Goal: Book appointment/travel/reservation

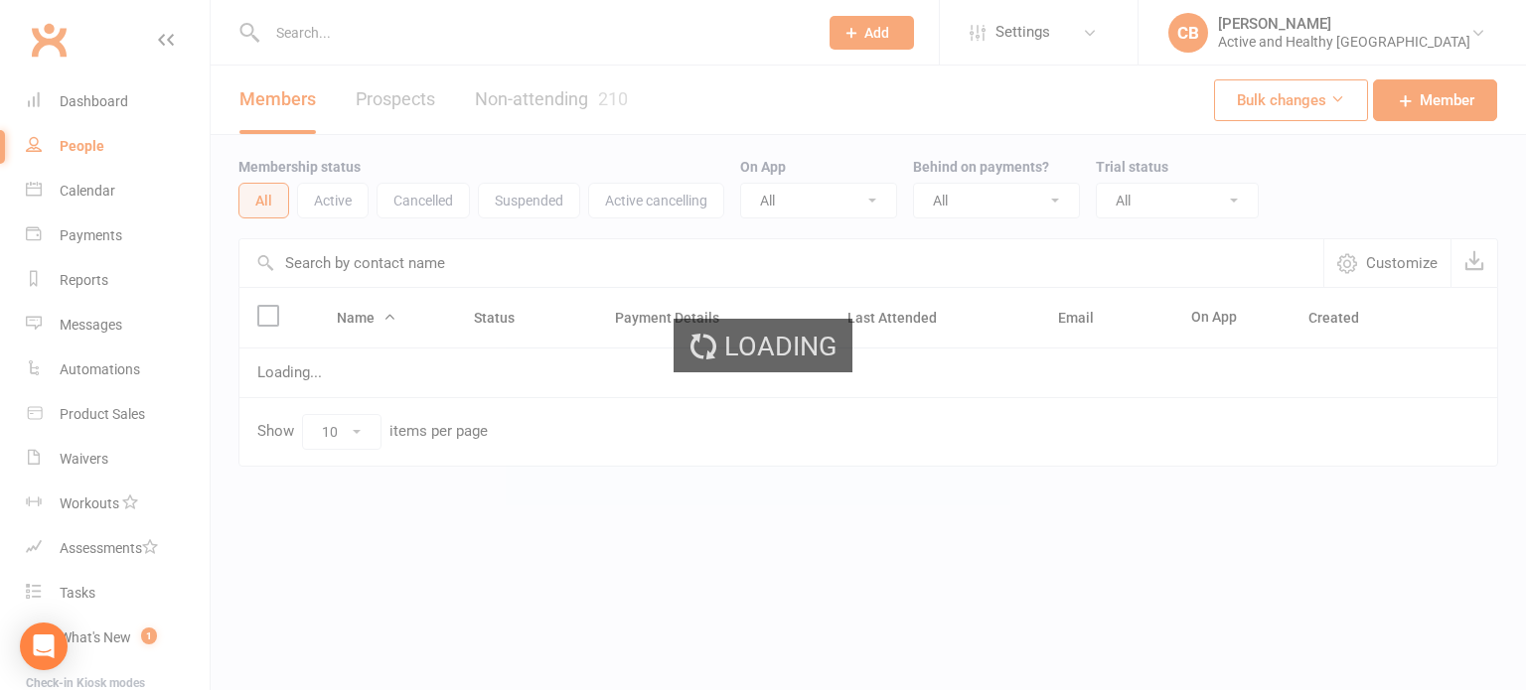
click at [407, 255] on ui-view "Prospect Member Non-attending contact Class / event Appointment Task Membership…" at bounding box center [763, 272] width 1526 height 544
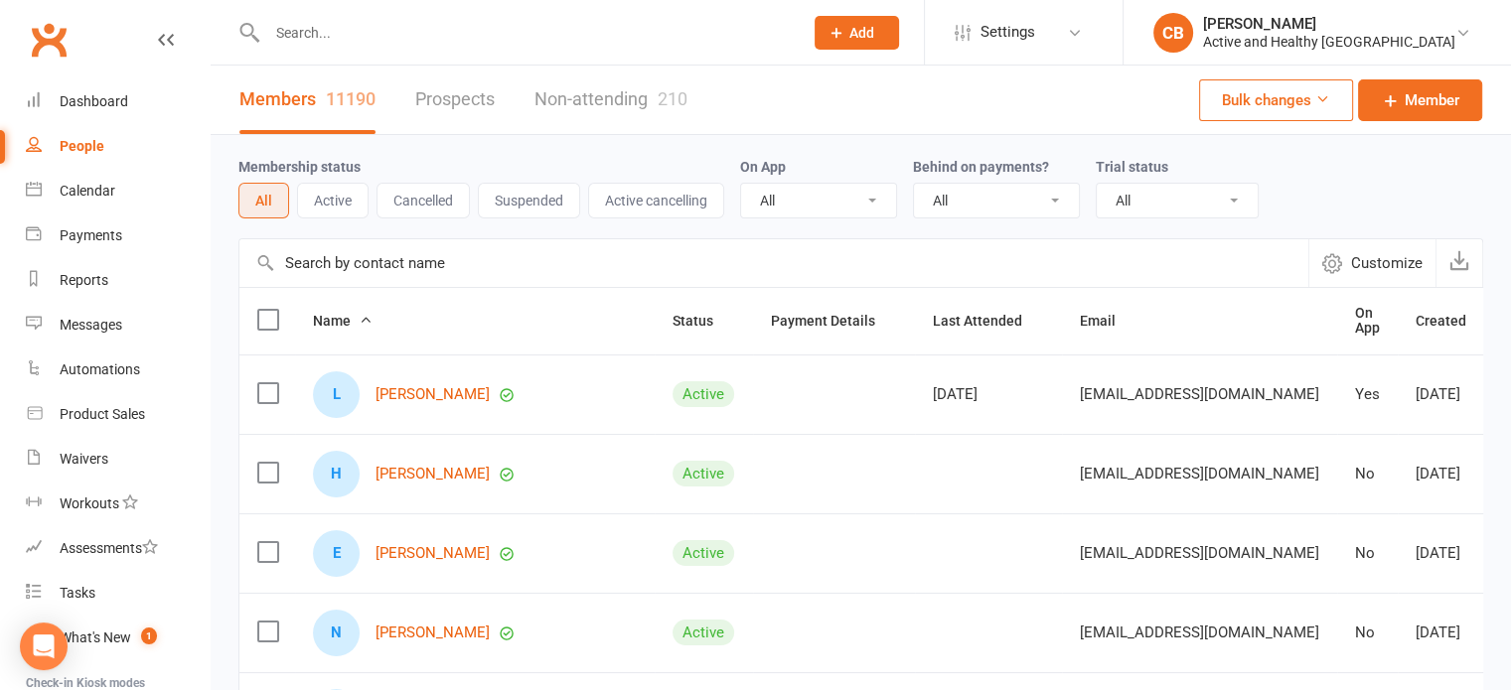
click at [407, 255] on input "text" at bounding box center [773, 263] width 1069 height 48
paste input "[PERSON_NAME]"
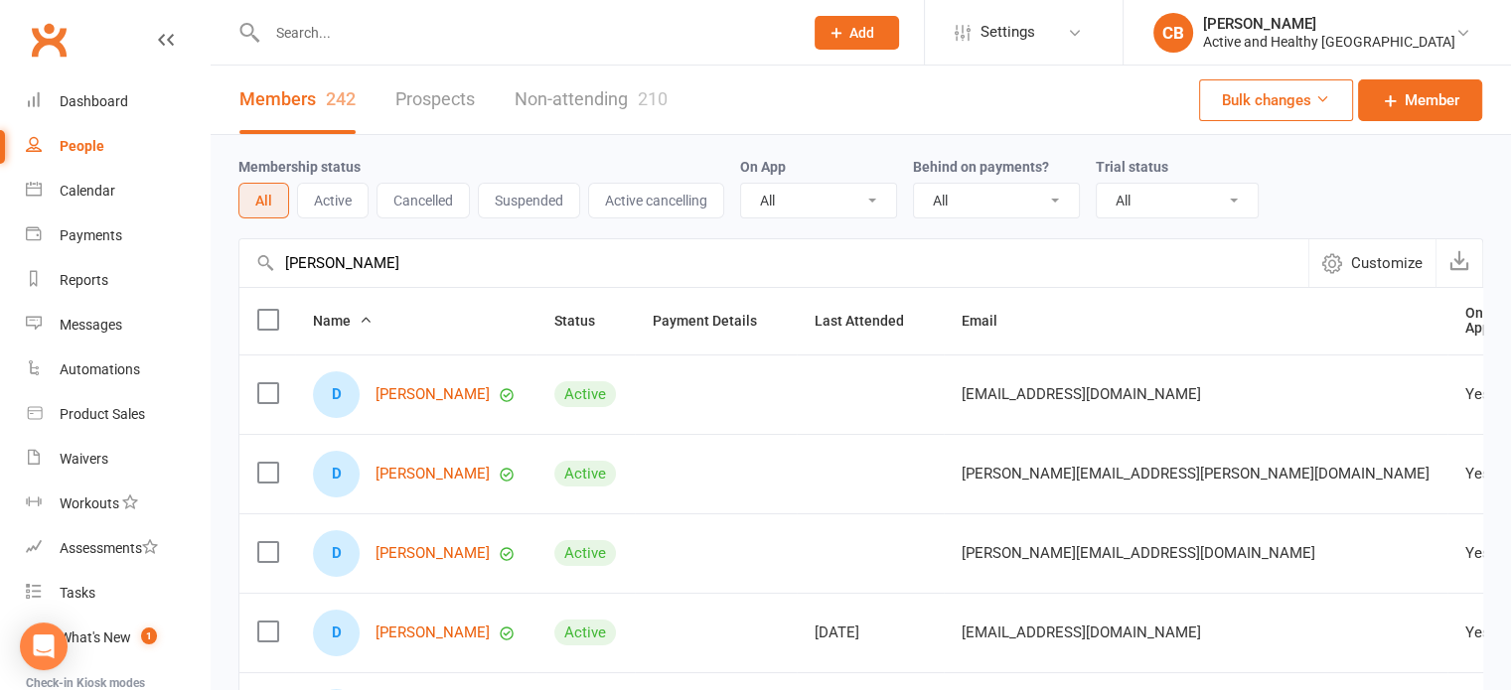
type input "[PERSON_NAME]"
click at [570, 101] on link "Non-attending 210" at bounding box center [591, 100] width 153 height 69
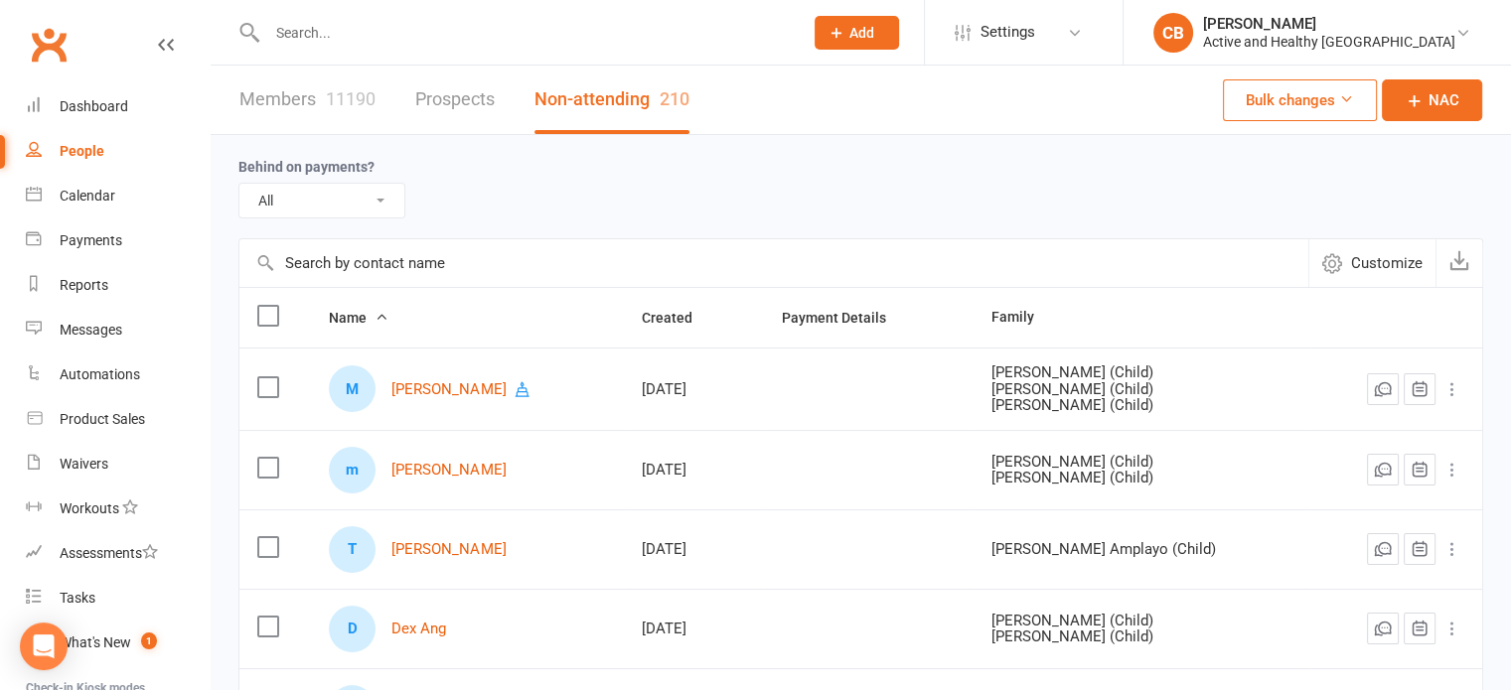
click at [397, 254] on input "text" at bounding box center [773, 263] width 1069 height 48
paste input "[PERSON_NAME]"
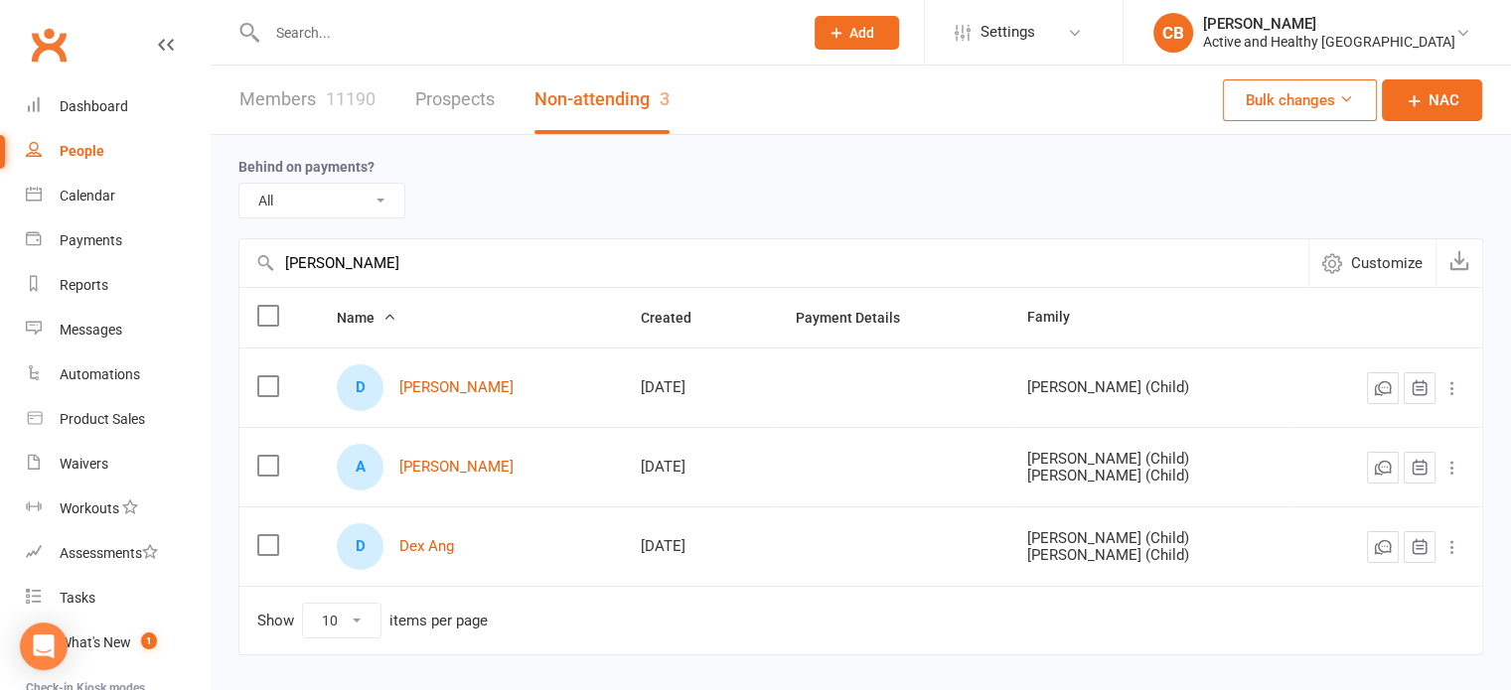
type input "[PERSON_NAME]"
click at [68, 197] on div "Calendar" at bounding box center [88, 196] width 56 height 16
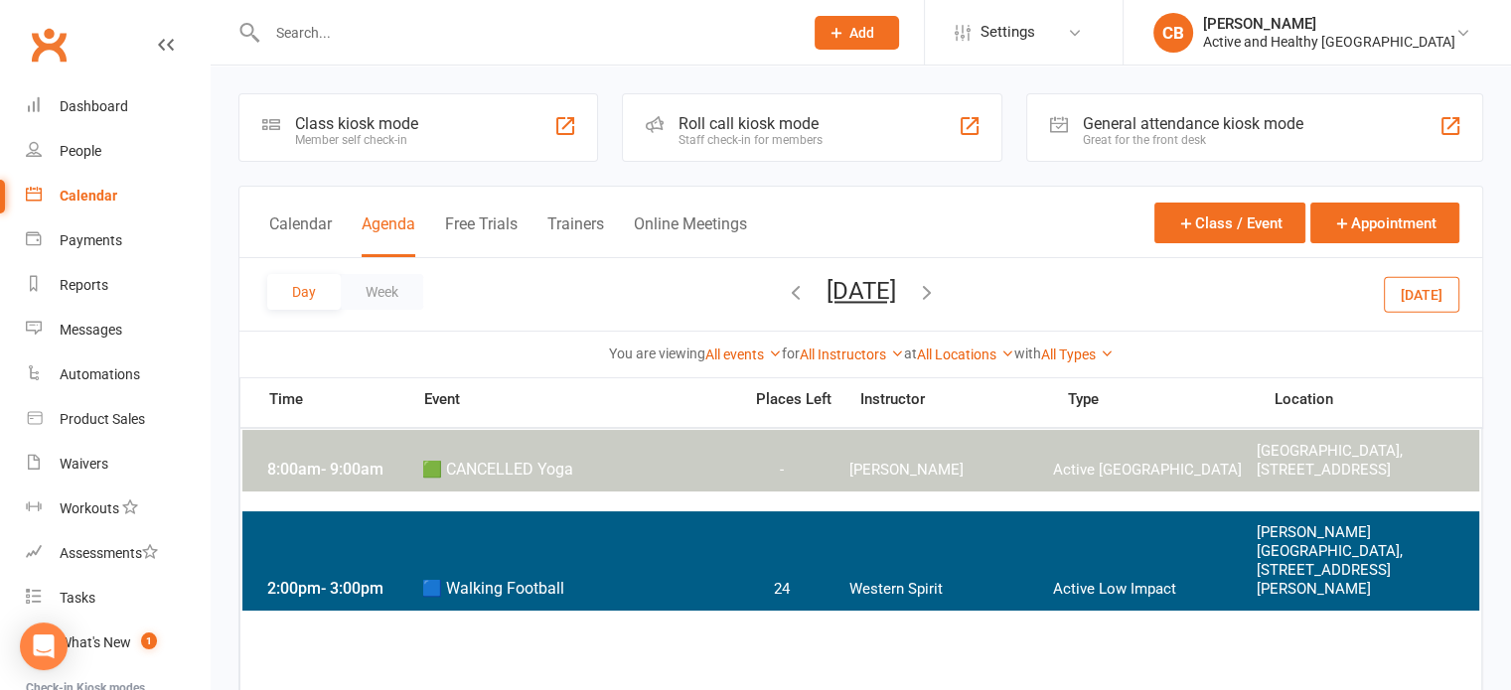
click at [938, 291] on icon "button" at bounding box center [927, 292] width 22 height 22
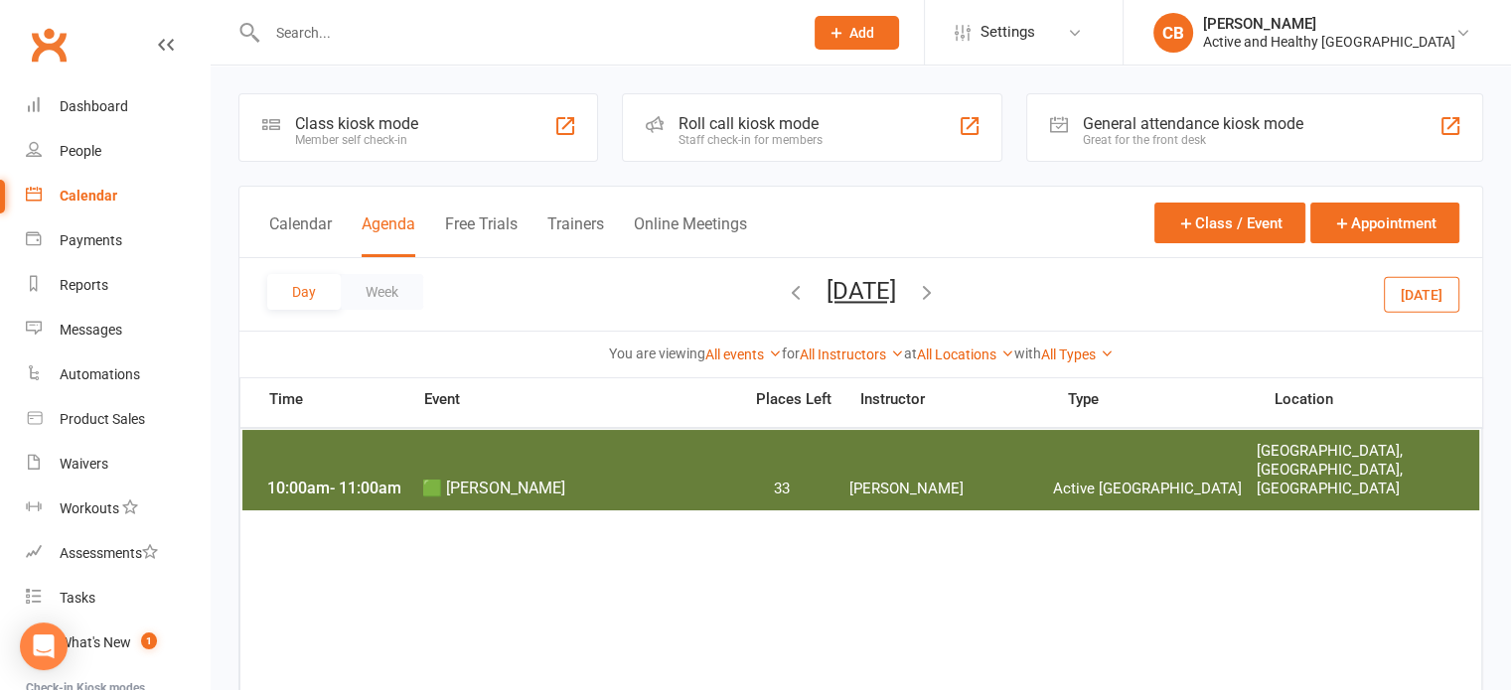
click at [938, 291] on icon "button" at bounding box center [927, 292] width 22 height 22
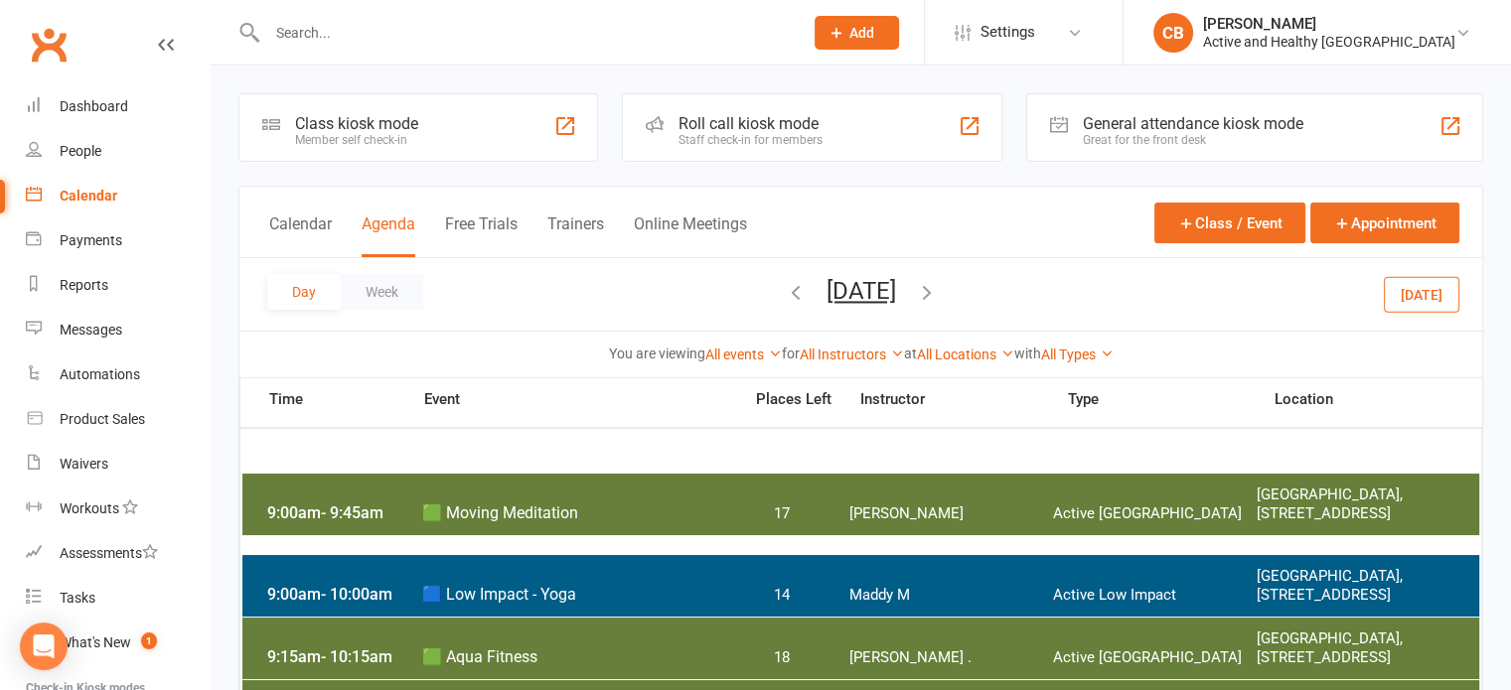
click at [938, 289] on icon "button" at bounding box center [927, 292] width 22 height 22
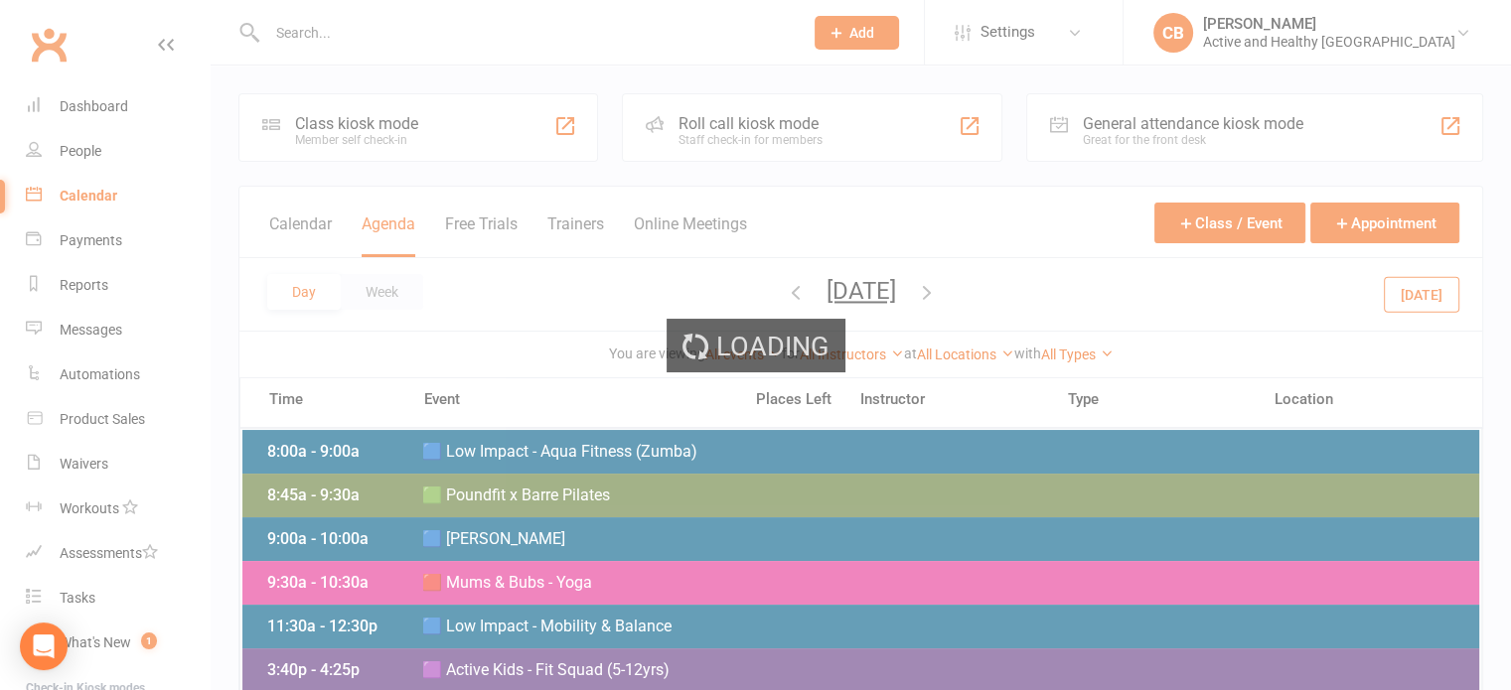
click at [938, 289] on icon "button" at bounding box center [927, 292] width 22 height 22
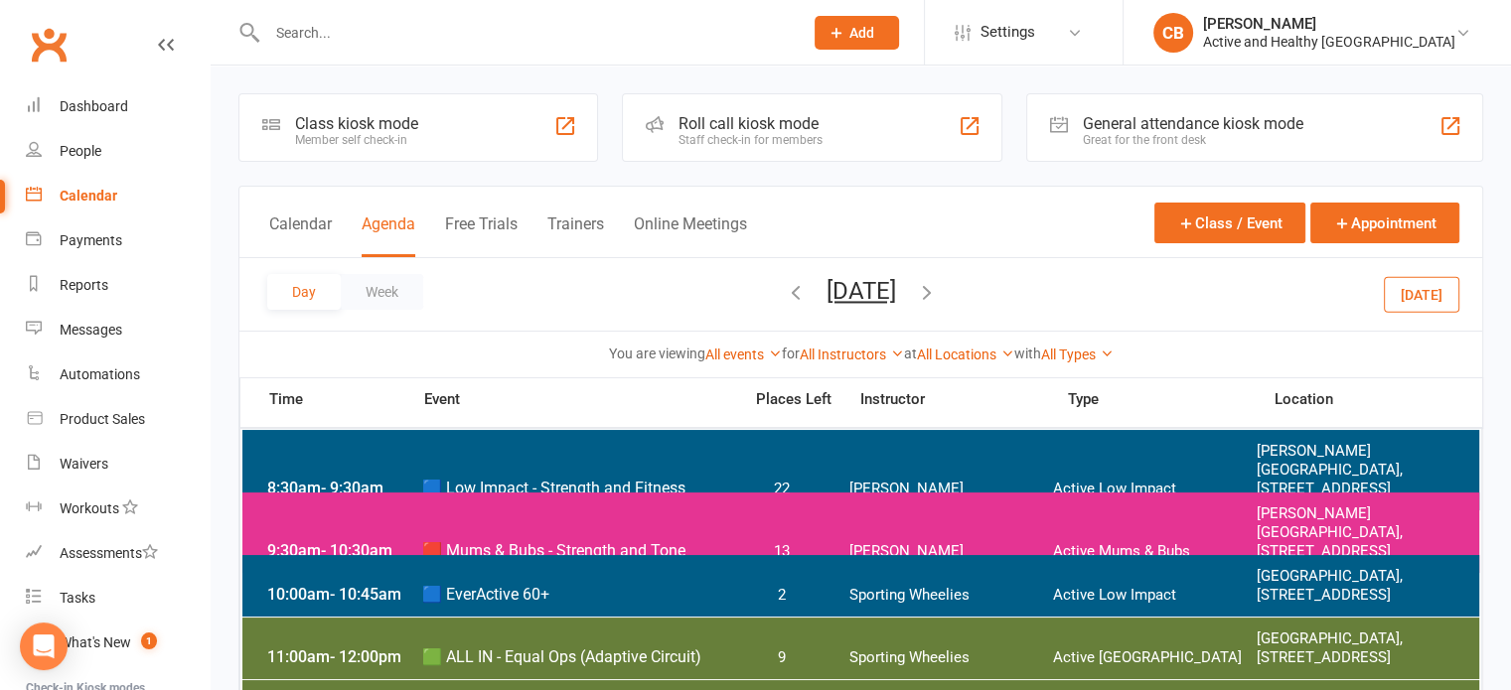
click at [938, 288] on icon "button" at bounding box center [927, 292] width 22 height 22
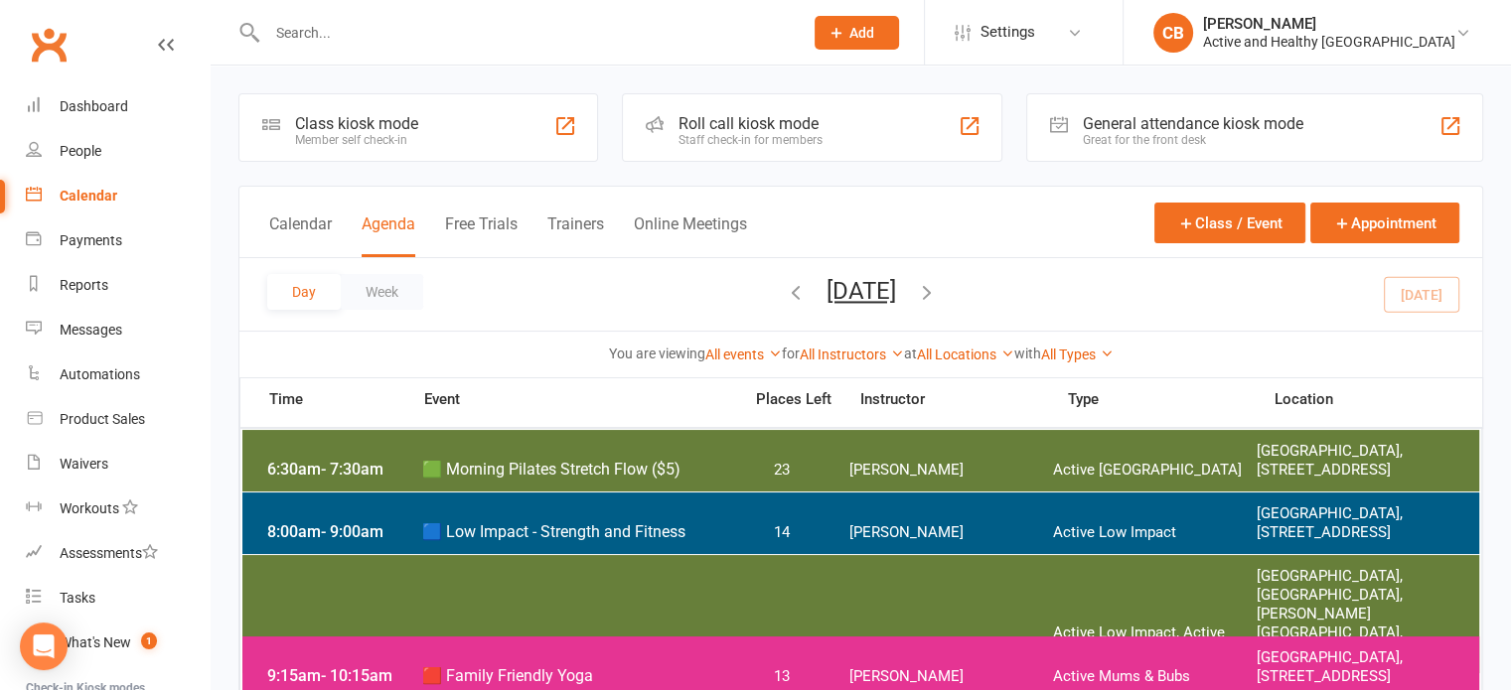
click at [938, 289] on icon "button" at bounding box center [927, 292] width 22 height 22
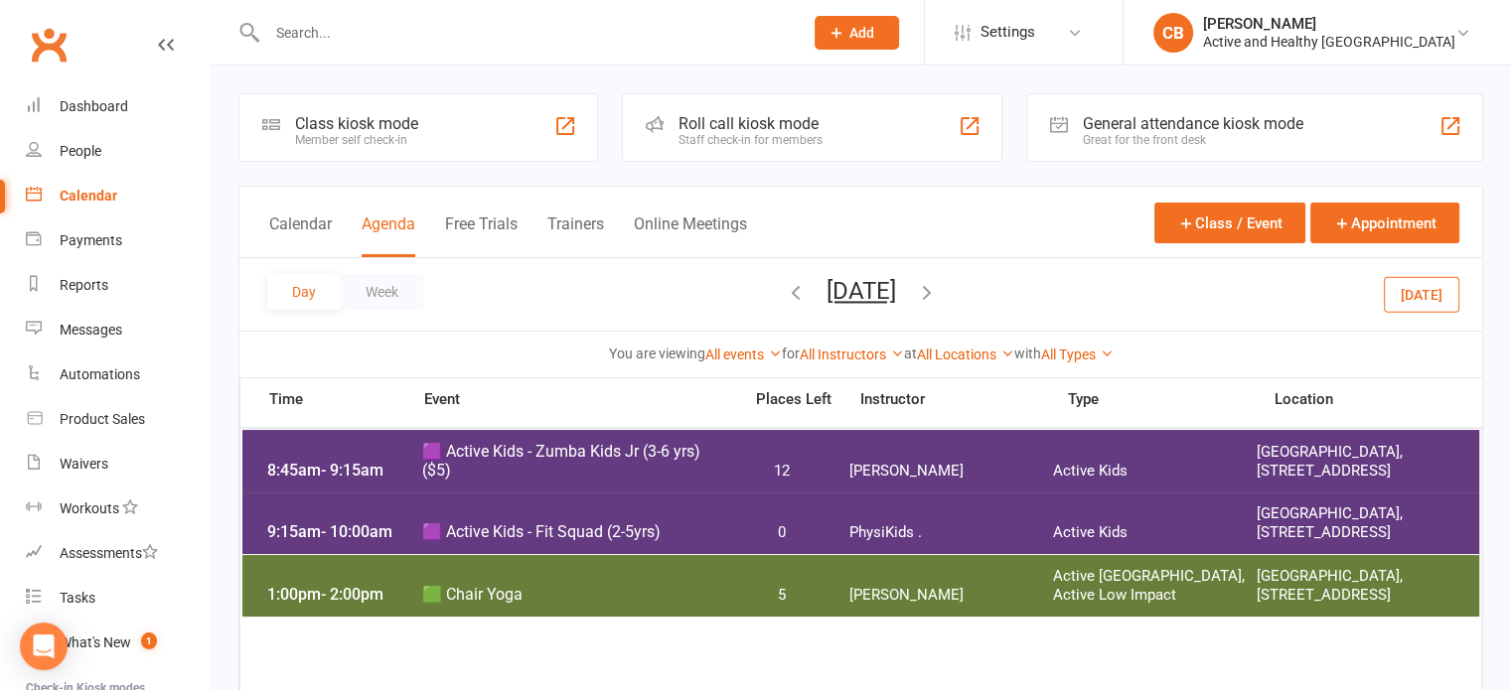
click at [1019, 524] on span "PhysiKids ." at bounding box center [951, 533] width 204 height 19
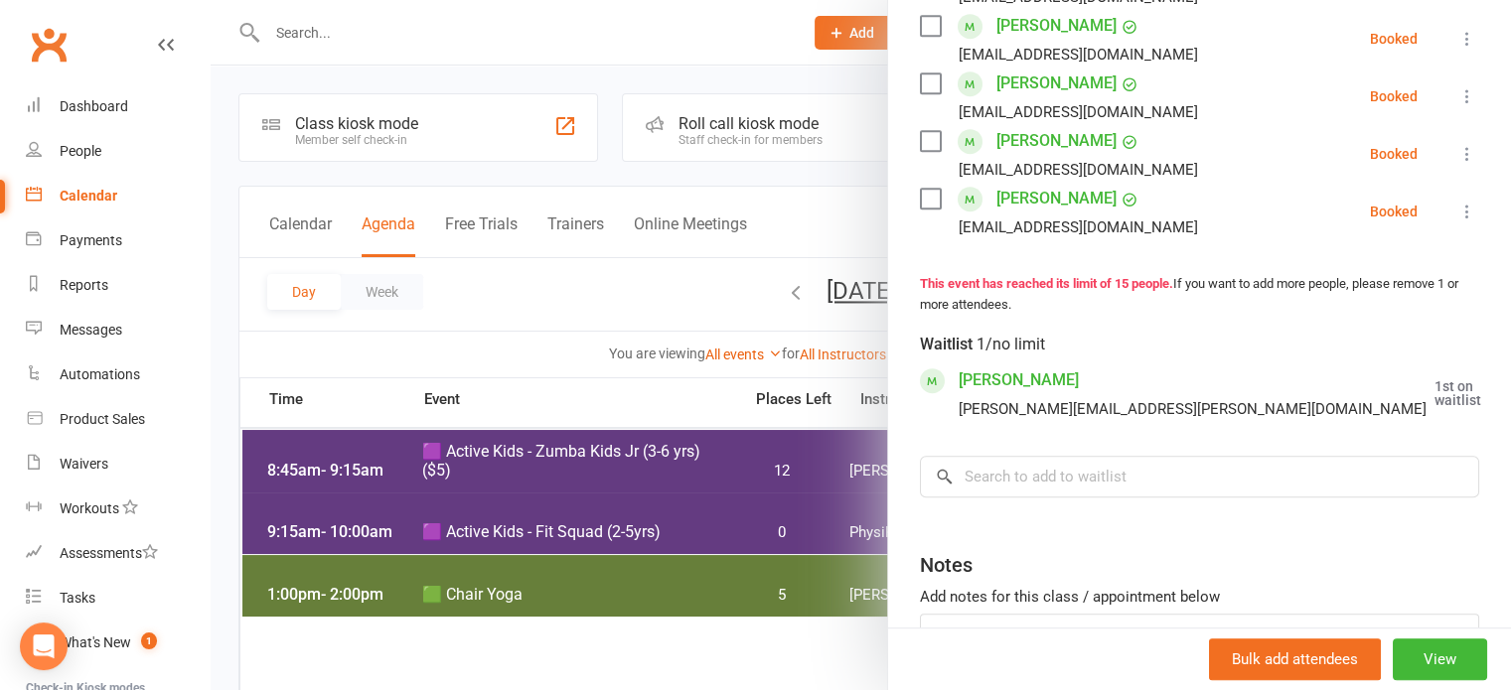
scroll to position [199, 0]
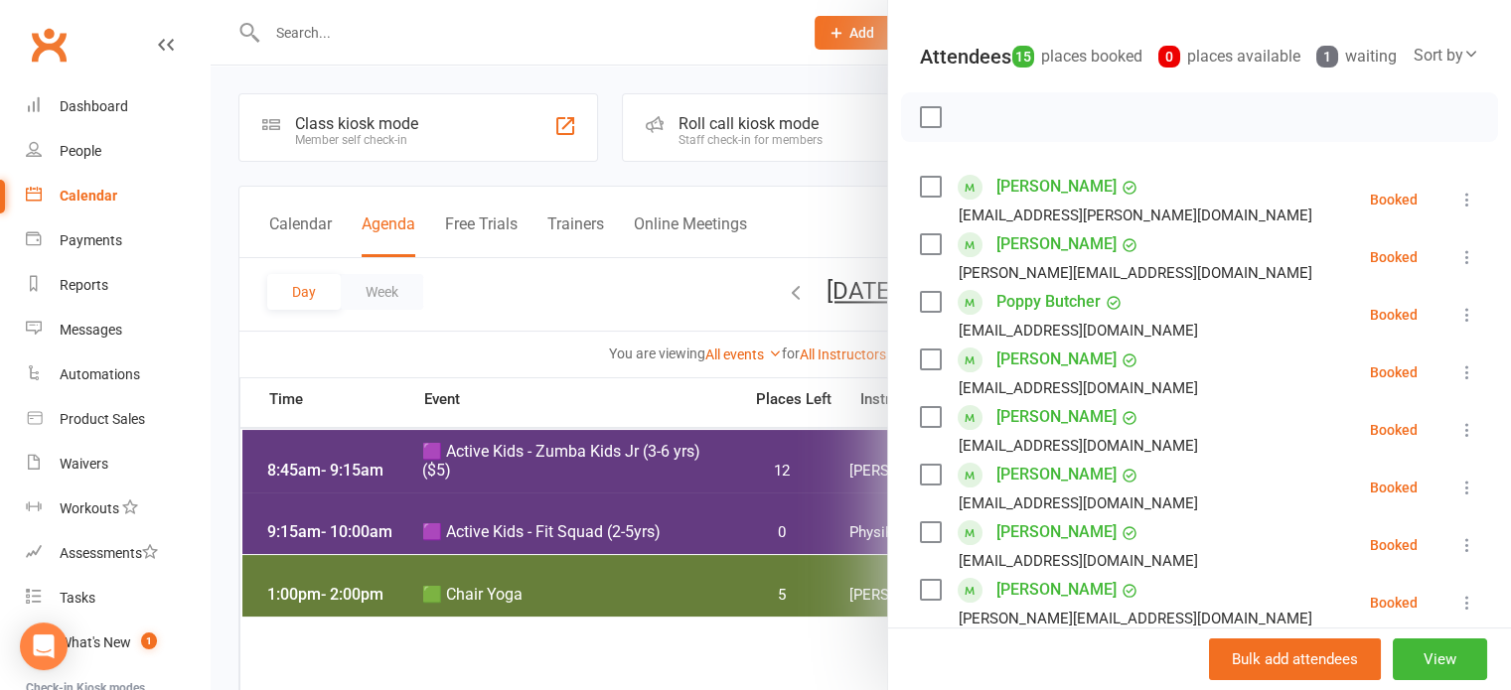
click at [1457, 210] on icon at bounding box center [1467, 200] width 20 height 20
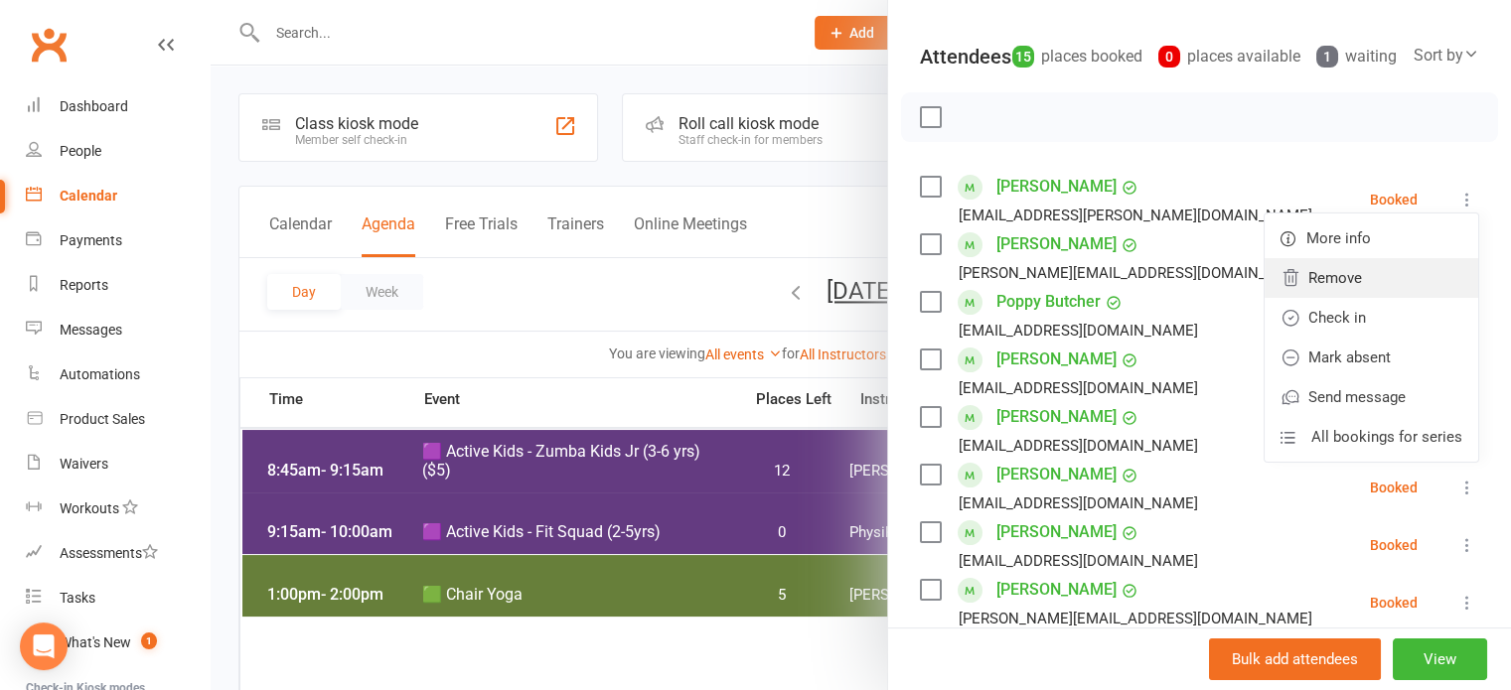
click at [1347, 298] on link "Remove" at bounding box center [1372, 278] width 214 height 40
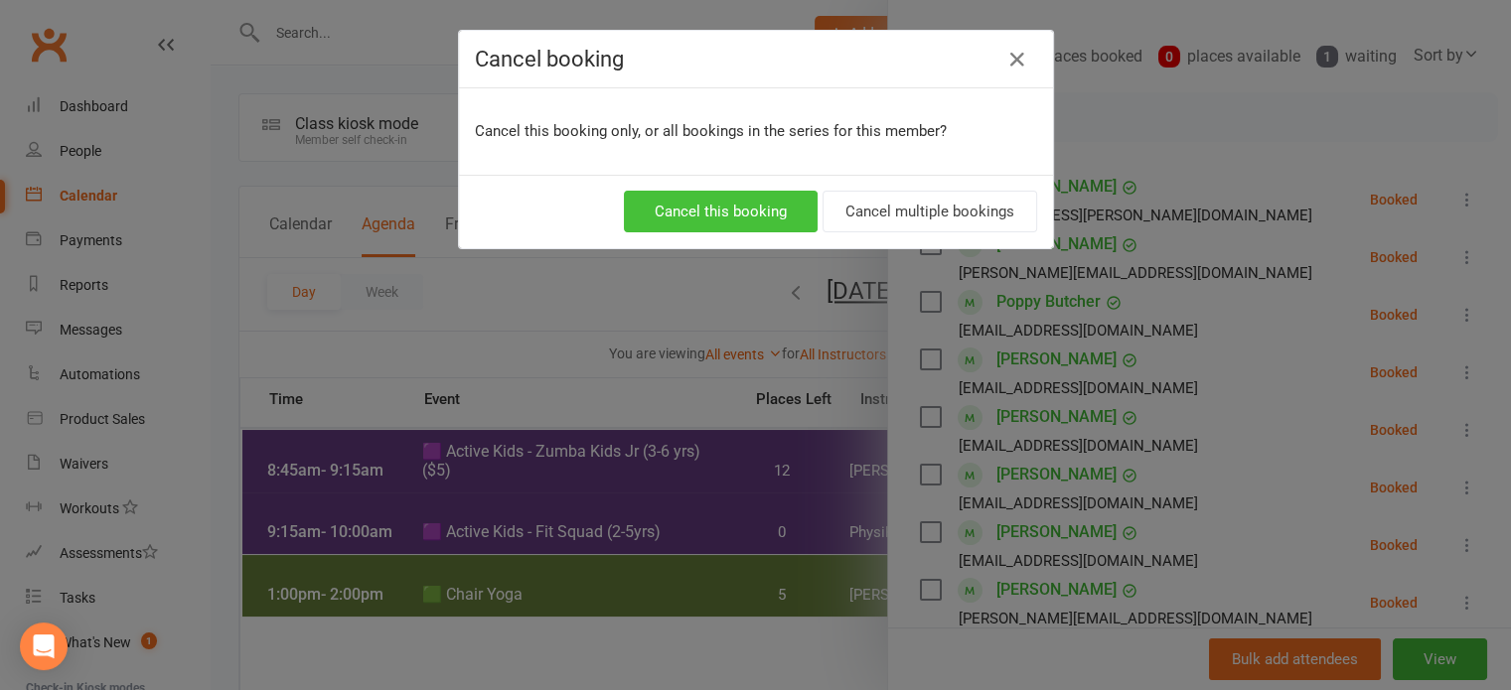
click at [725, 208] on button "Cancel this booking" at bounding box center [721, 212] width 194 height 42
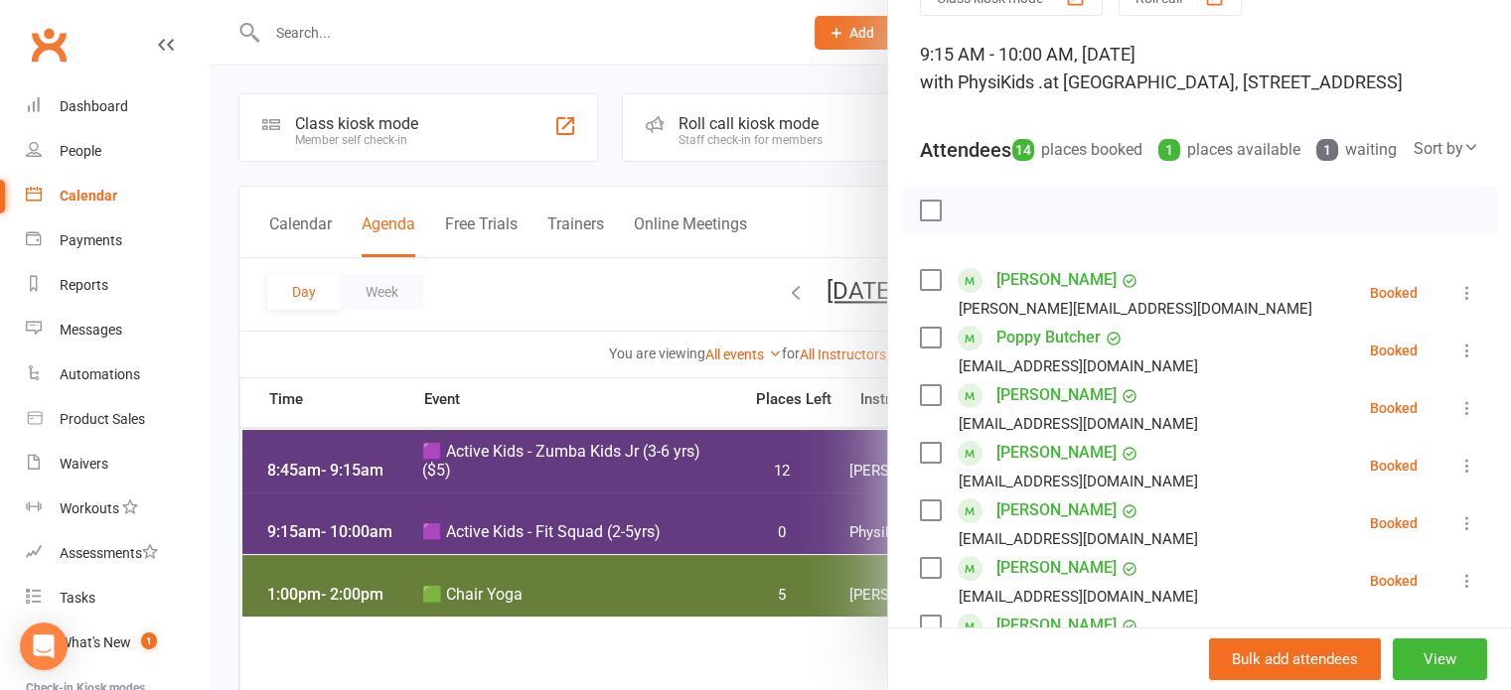
scroll to position [0, 0]
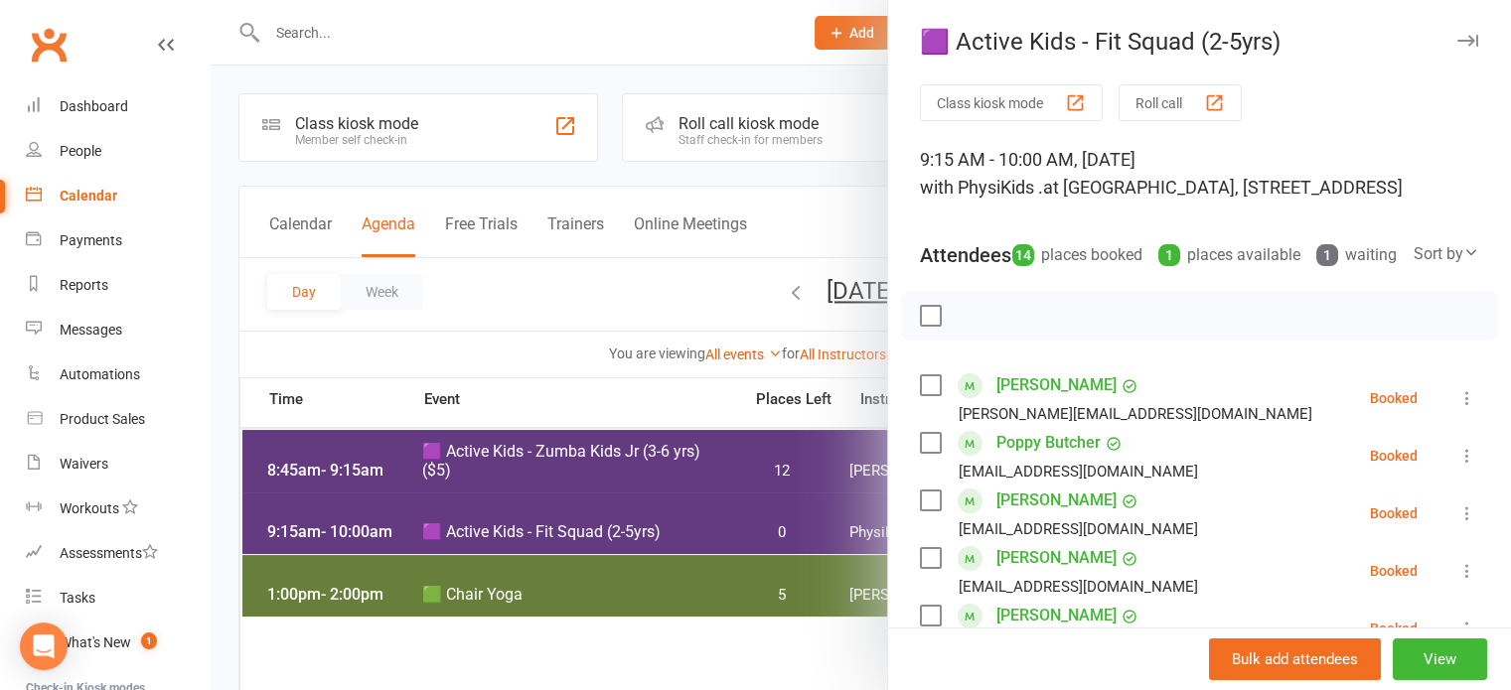
click at [1368, 243] on div "1 waiting" at bounding box center [1356, 255] width 80 height 28
click at [737, 61] on div at bounding box center [861, 345] width 1300 height 690
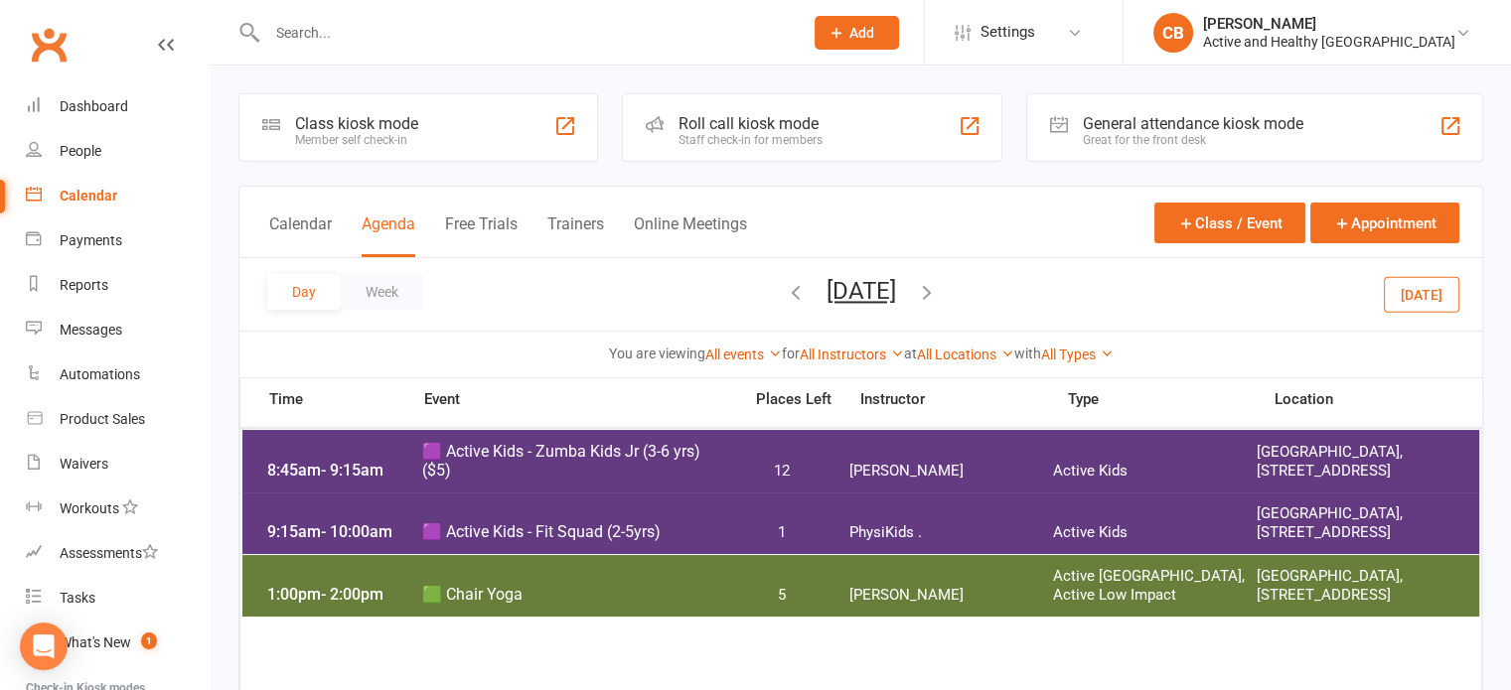
click at [944, 508] on div "9:15am - 10:00am 🟪 Active Kids - Fit Squad (2-5yrs) 1 PhysiKids . Active Kids G…" at bounding box center [861, 524] width 1238 height 62
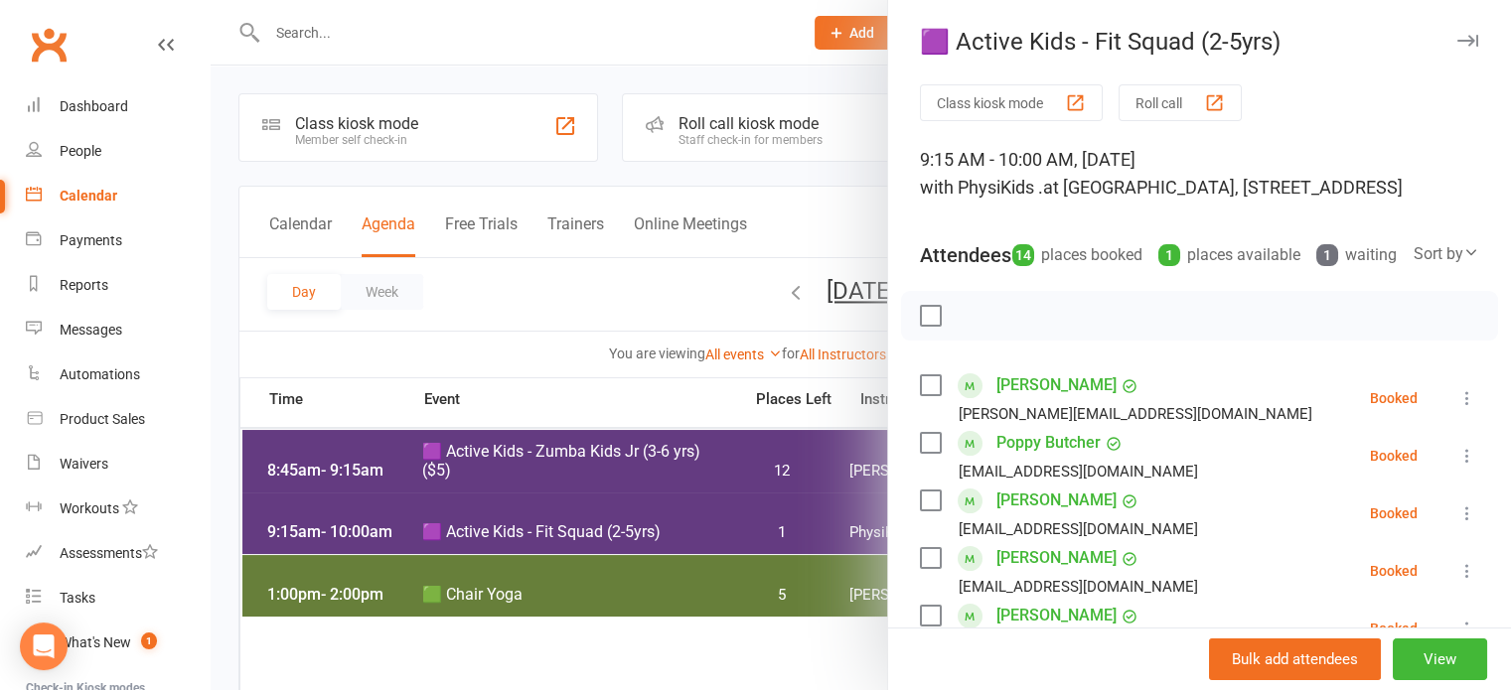
click at [1384, 257] on div "1 waiting" at bounding box center [1356, 255] width 80 height 28
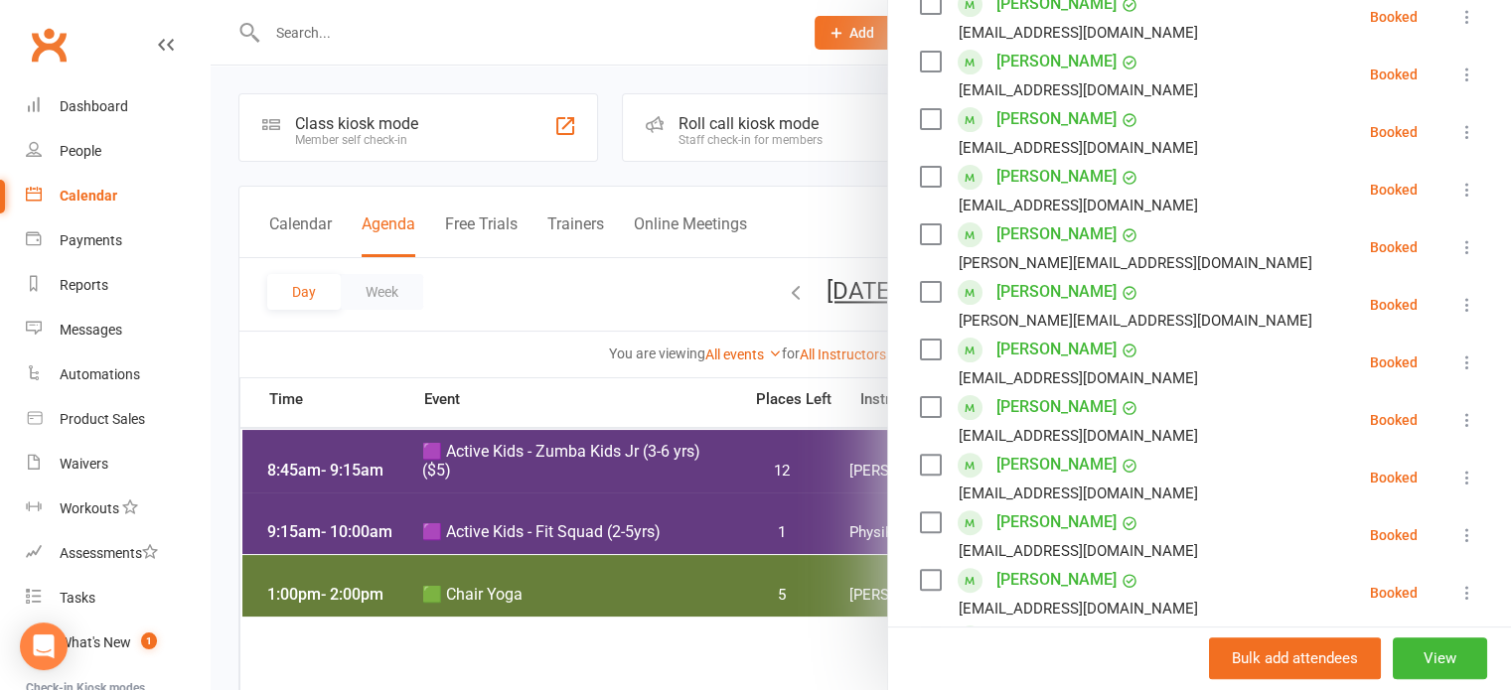
scroll to position [1035, 0]
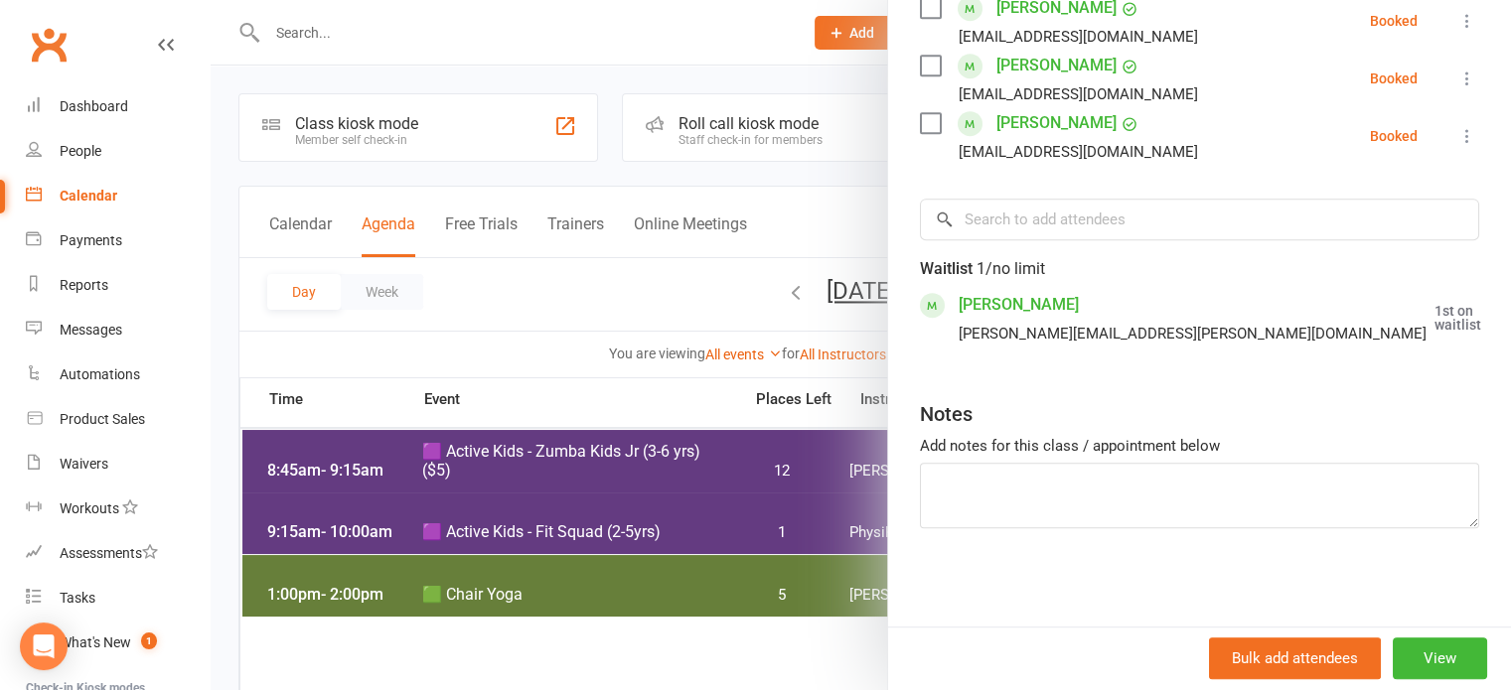
click at [1510, 313] on icon at bounding box center [1531, 318] width 20 height 20
click at [1355, 355] on link "Book now" at bounding box center [1435, 357] width 214 height 40
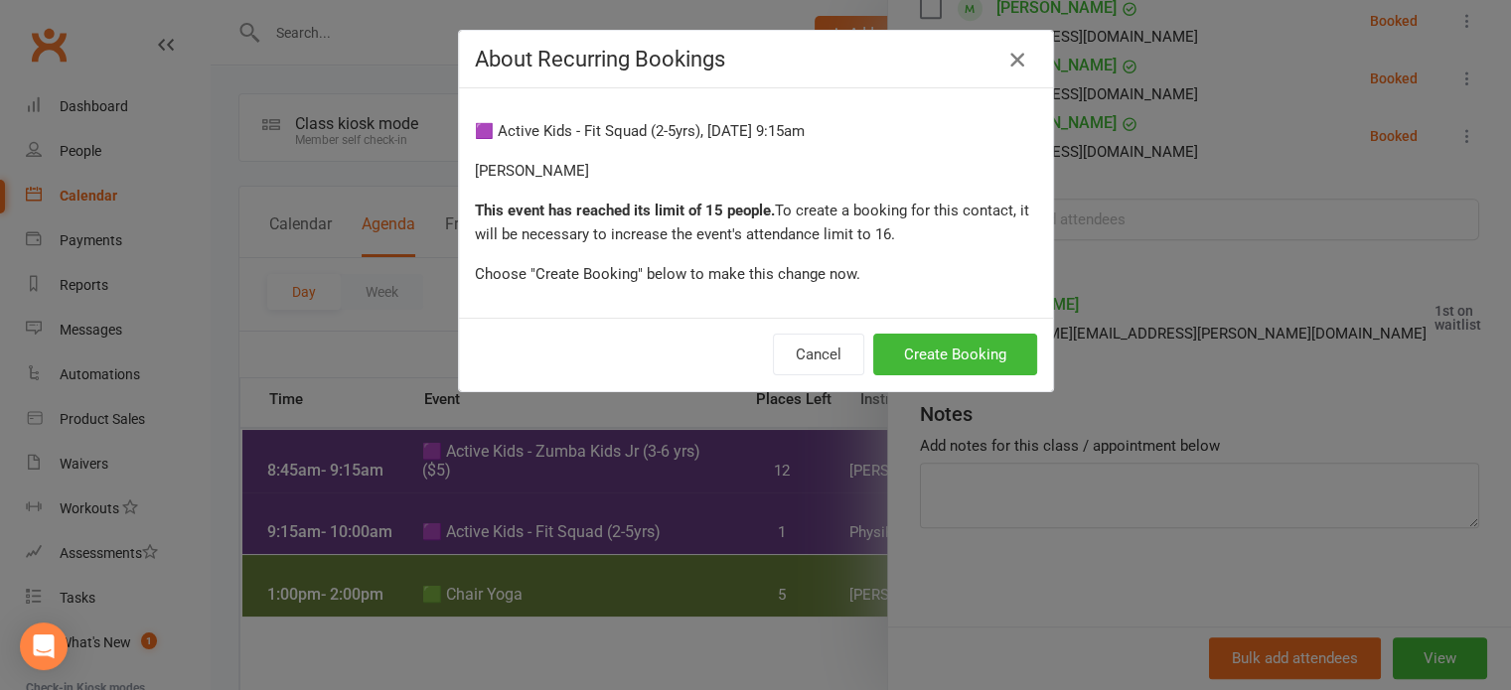
click at [1005, 59] on icon "button" at bounding box center [1017, 60] width 24 height 24
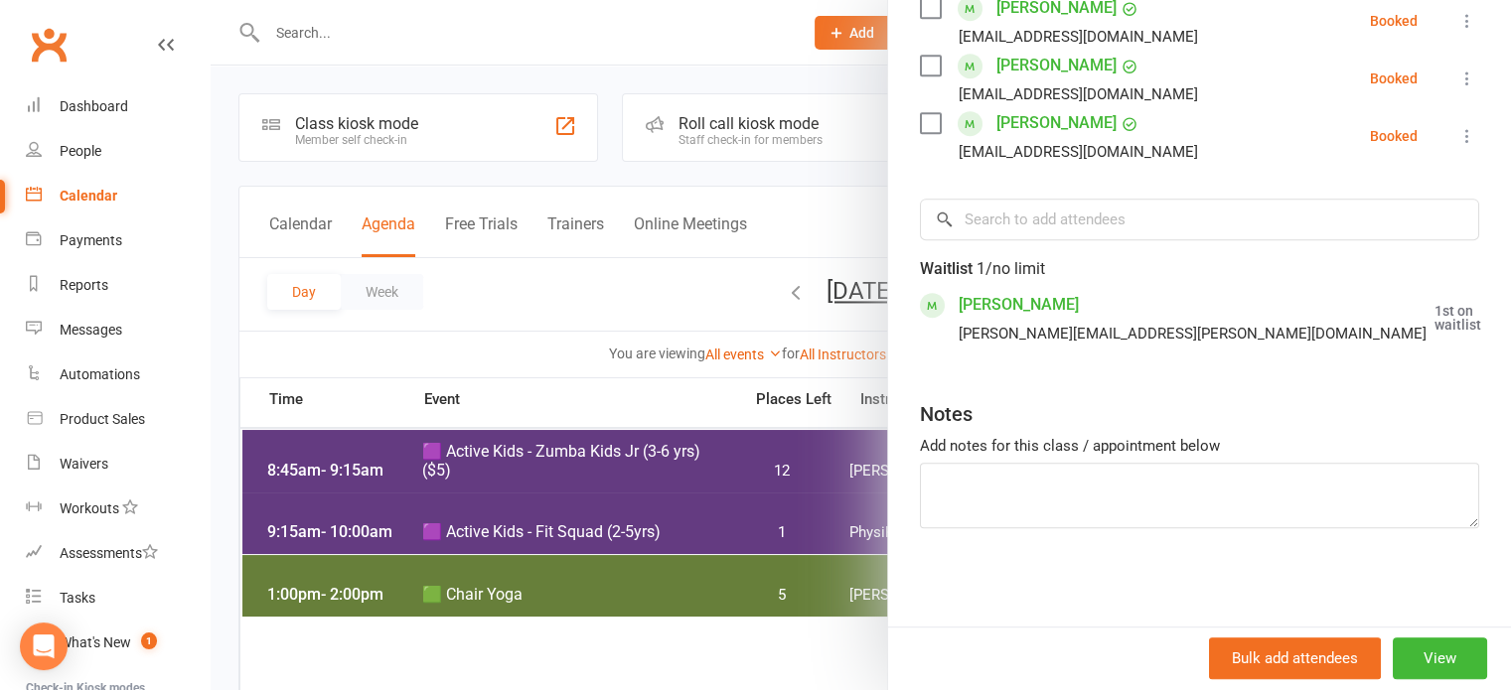
click at [1510, 313] on icon at bounding box center [1531, 318] width 20 height 20
click at [1328, 351] on link "Book now" at bounding box center [1435, 357] width 214 height 40
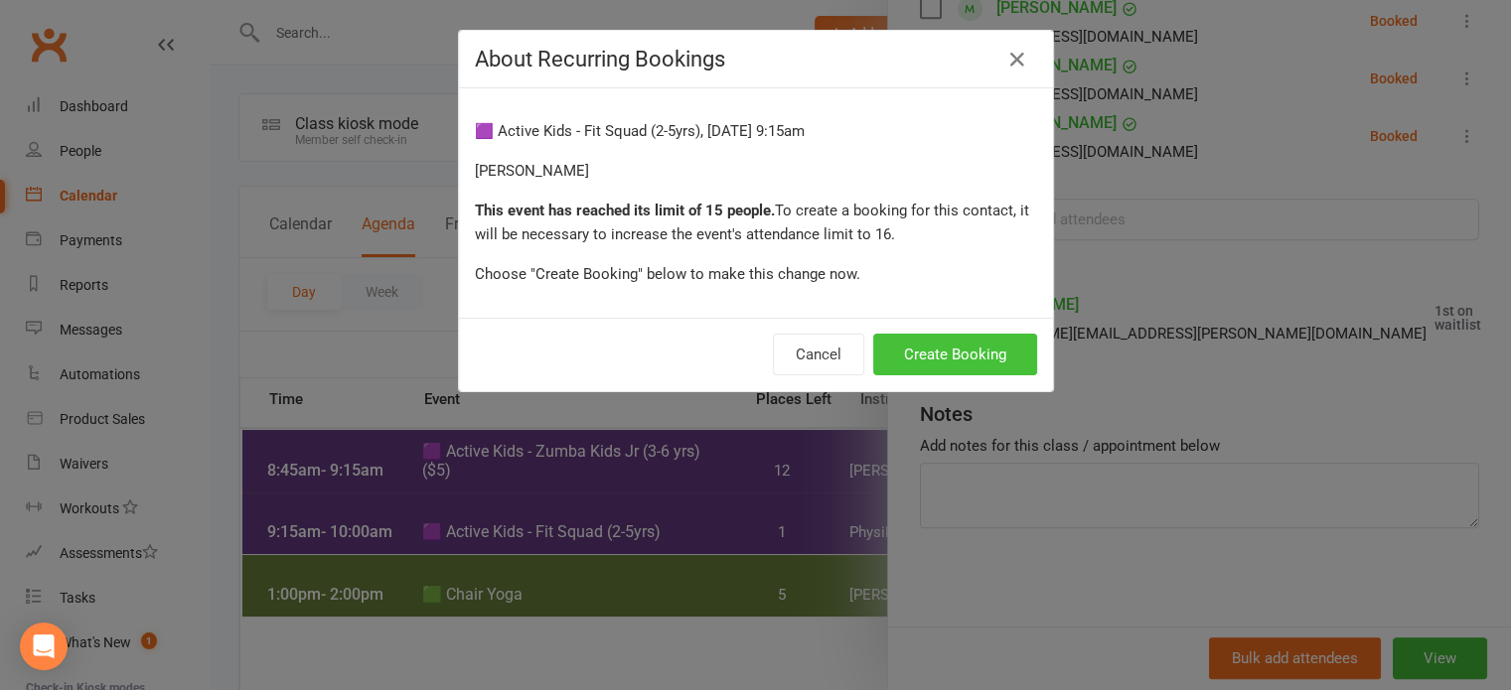
click at [956, 356] on button "Create Booking" at bounding box center [955, 355] width 164 height 42
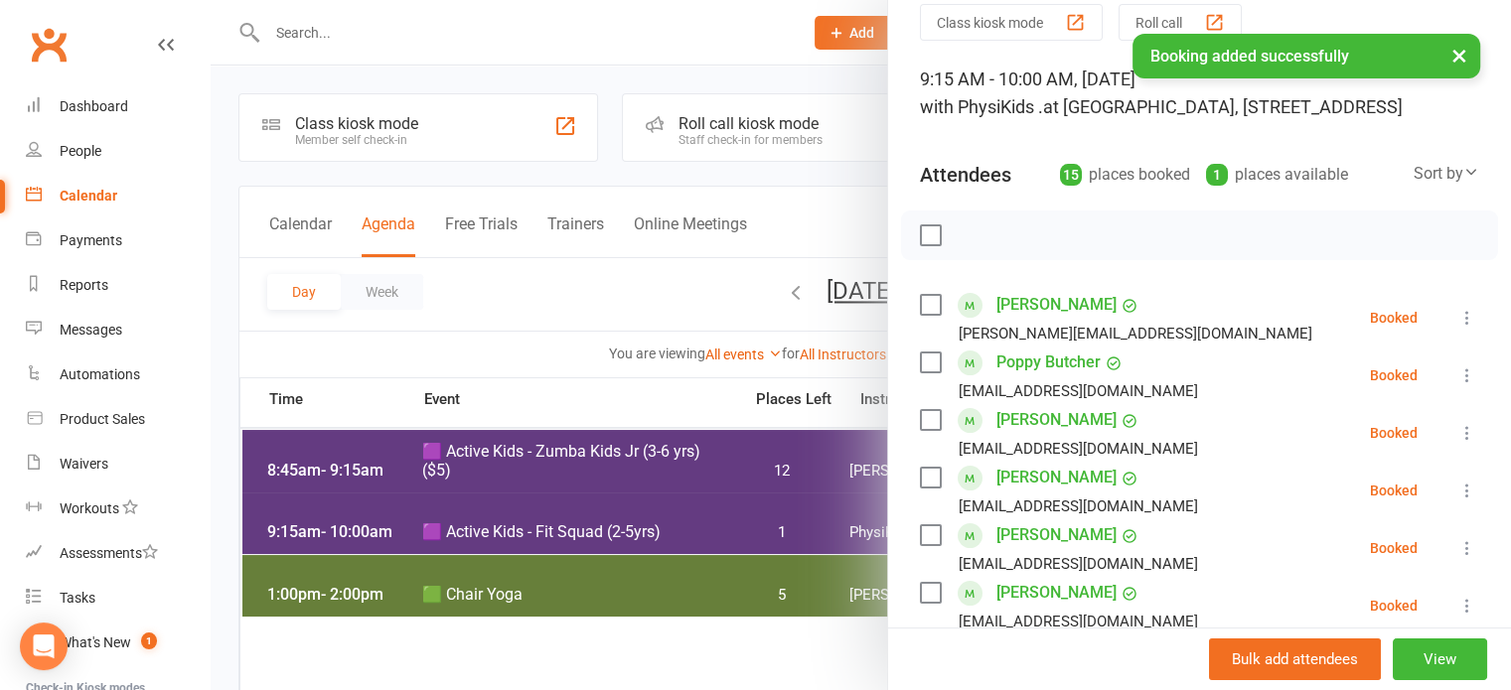
scroll to position [0, 0]
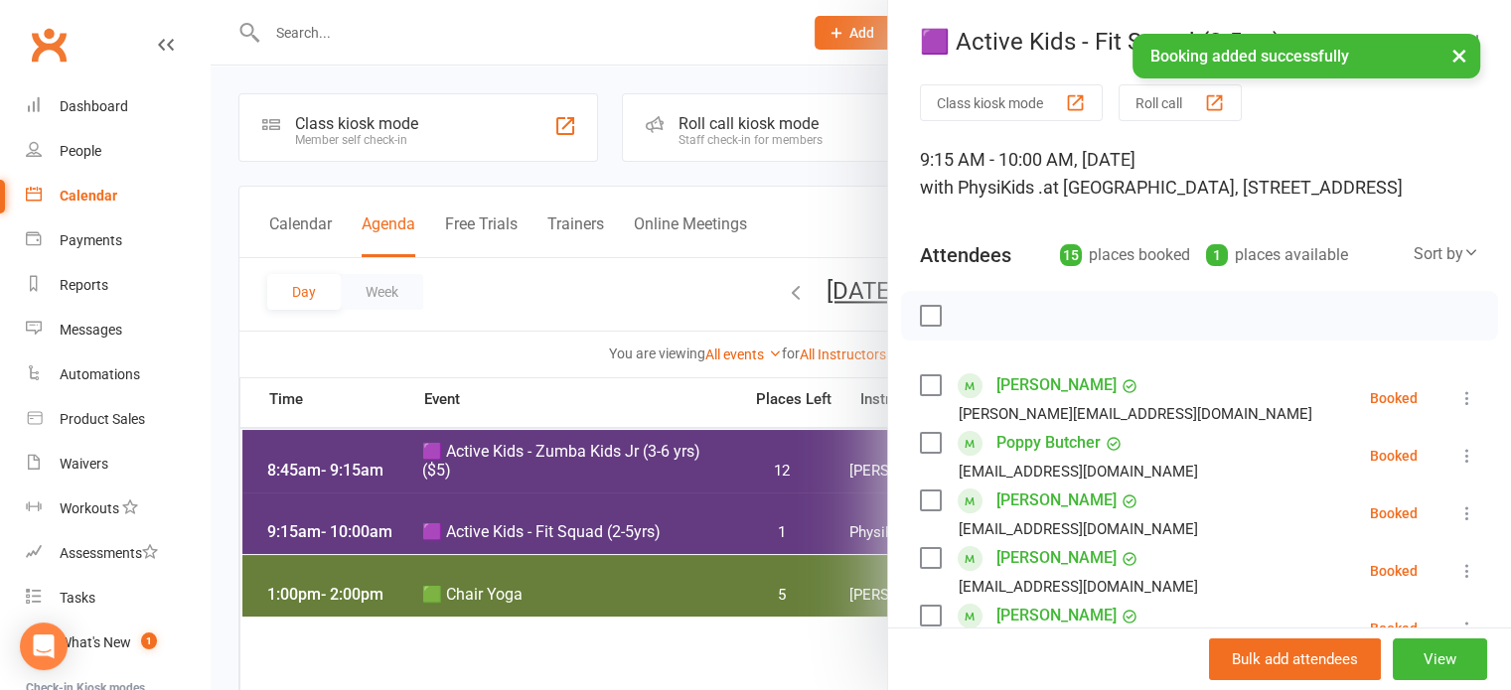
click at [788, 34] on div "× Booking added successfully" at bounding box center [742, 34] width 1485 height 0
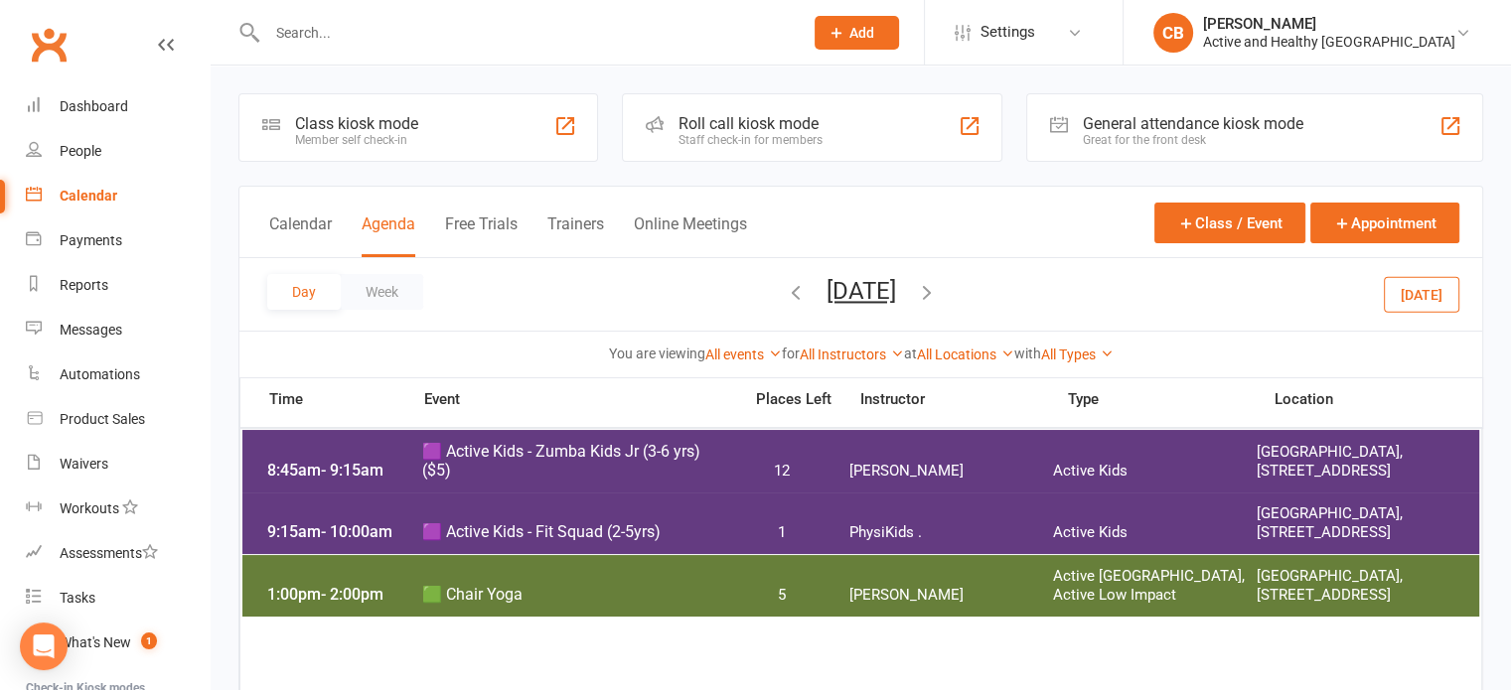
click at [870, 511] on div "9:15am - 10:00am 🟪 Active Kids - Fit Squad (2-5yrs) 1 PhysiKids . Active Kids G…" at bounding box center [861, 524] width 1238 height 62
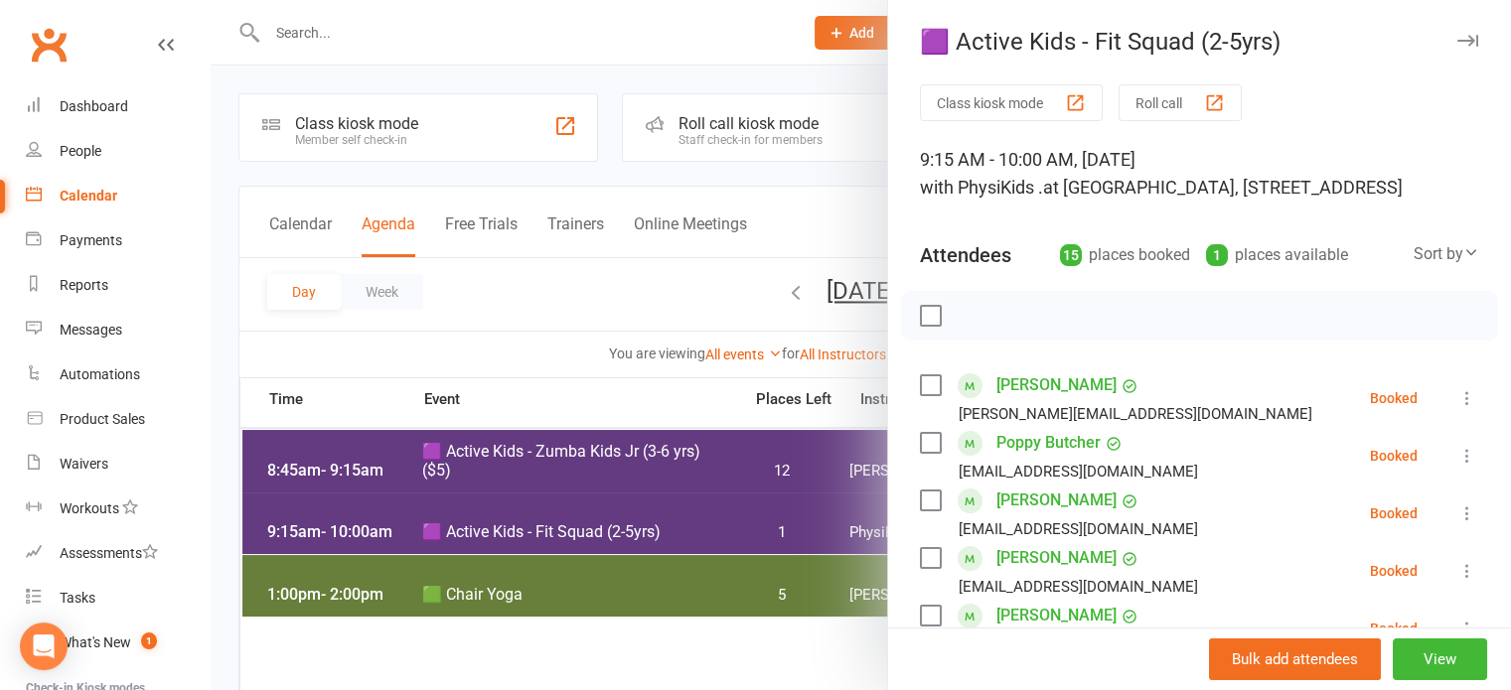
click at [1254, 259] on div "1 places available" at bounding box center [1277, 255] width 142 height 28
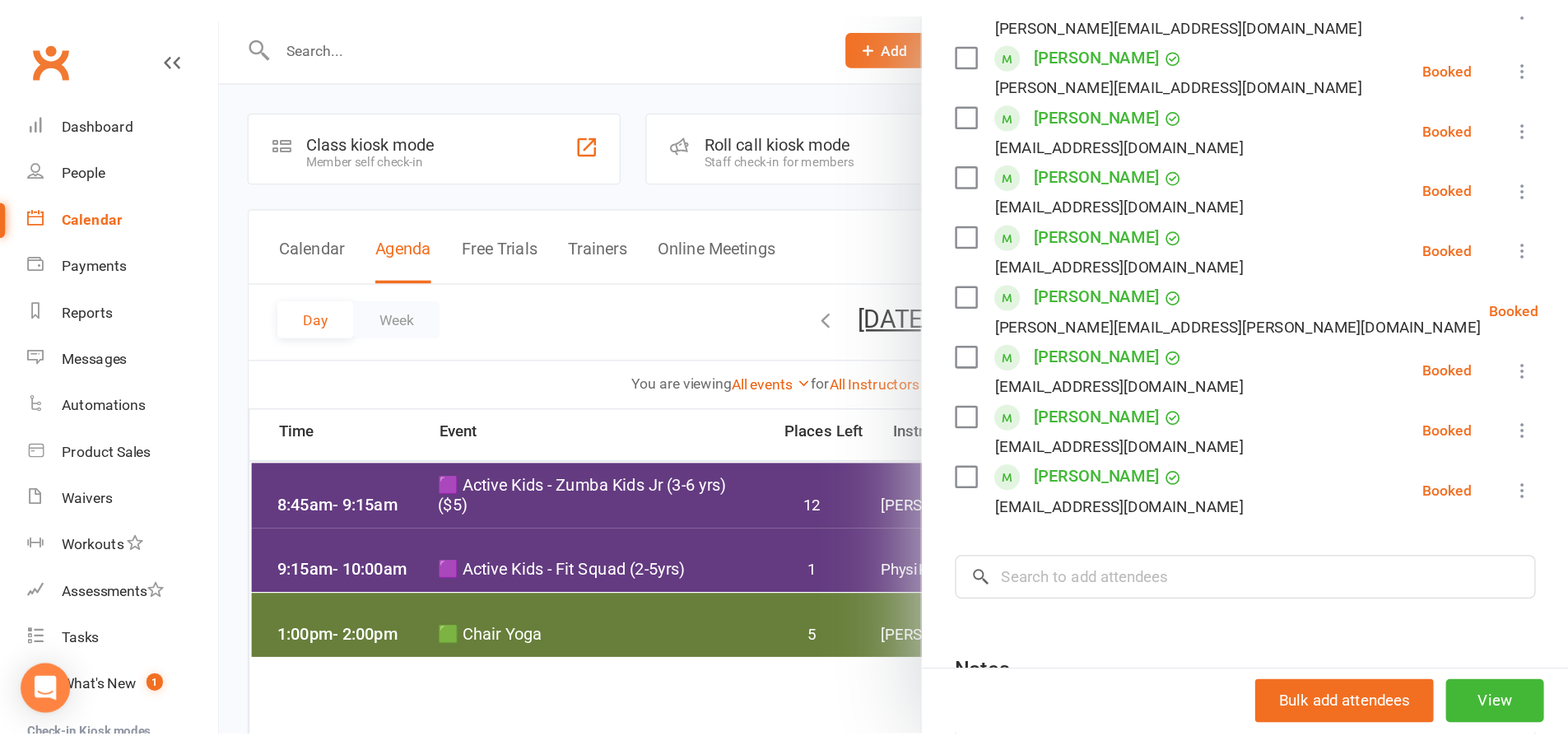
scroll to position [796, 0]
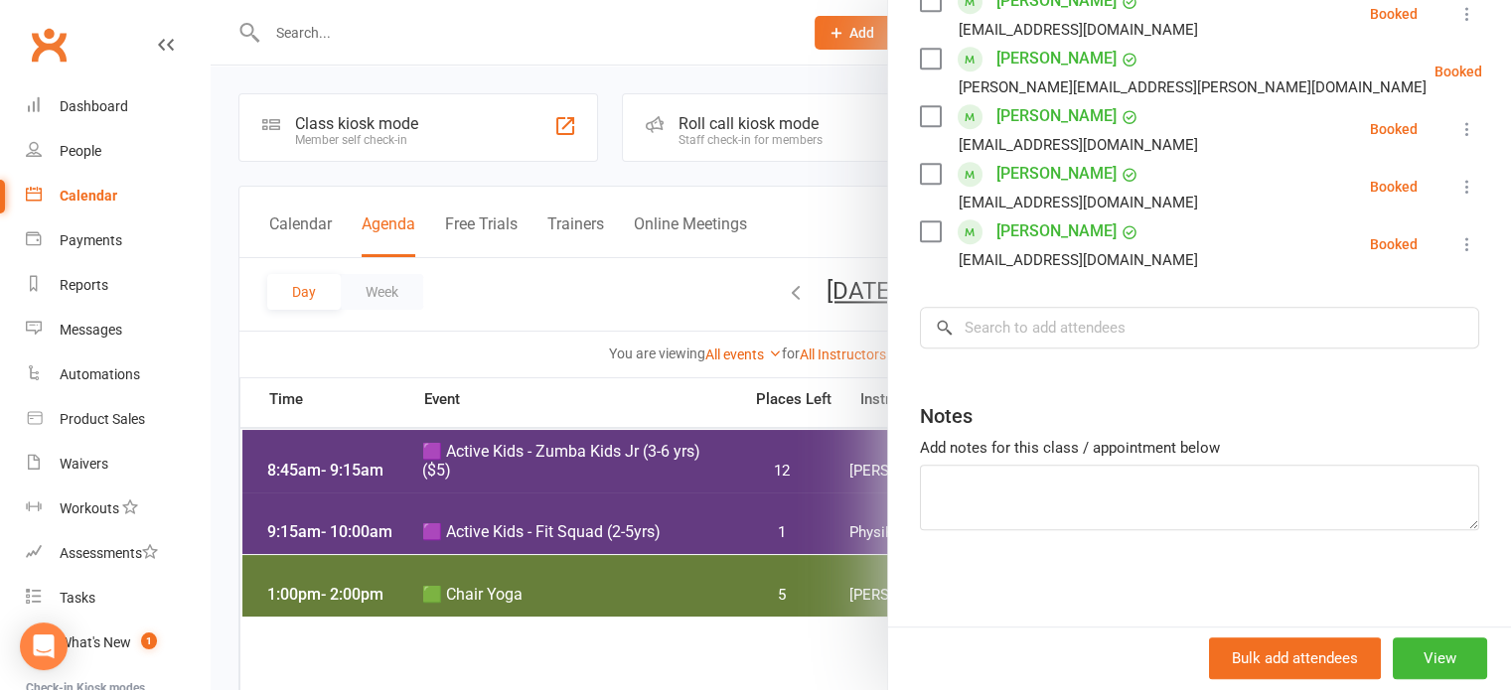
click at [647, 61] on div at bounding box center [861, 345] width 1300 height 690
